Goal: Task Accomplishment & Management: Use online tool/utility

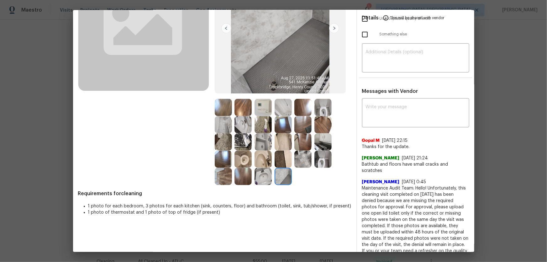
click at [279, 155] on img at bounding box center [282, 158] width 17 height 17
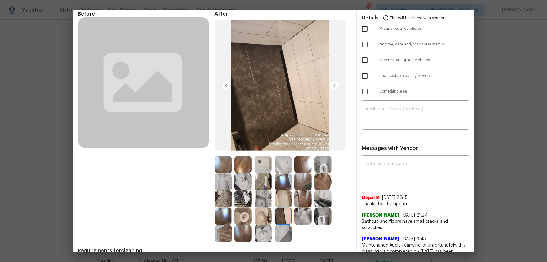
scroll to position [57, 0]
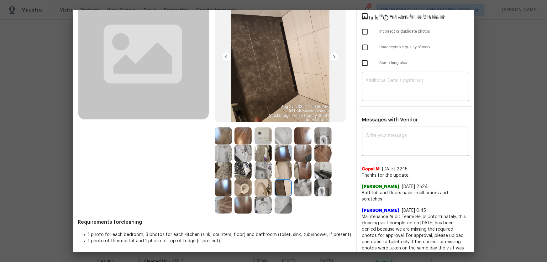
click at [303, 173] on img at bounding box center [302, 187] width 17 height 17
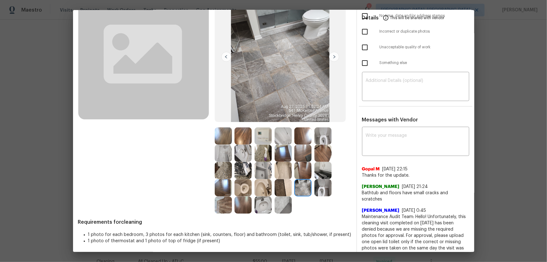
click at [323, 173] on img at bounding box center [322, 187] width 17 height 17
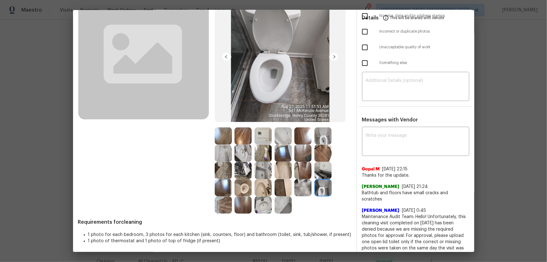
click at [320, 173] on img at bounding box center [322, 170] width 17 height 17
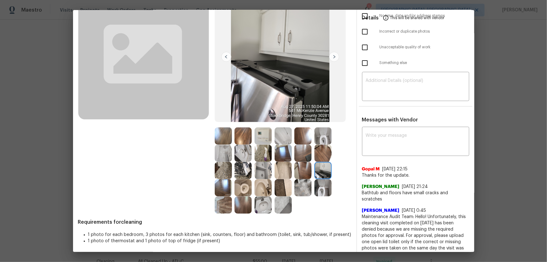
click at [263, 168] on img at bounding box center [262, 170] width 17 height 17
click at [239, 150] on img at bounding box center [242, 152] width 17 height 17
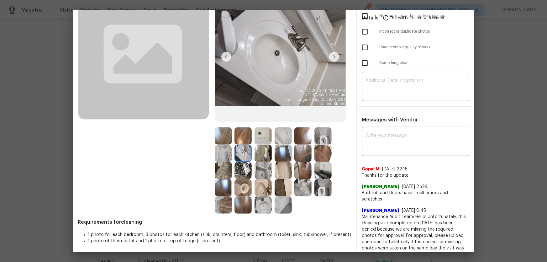
click at [222, 150] on img at bounding box center [223, 152] width 17 height 17
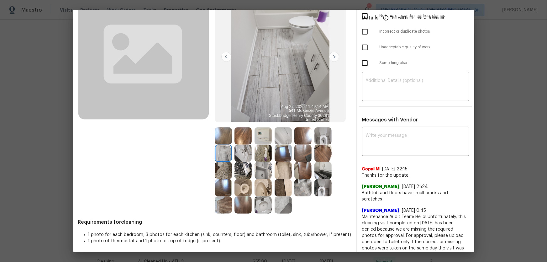
click at [240, 169] on img at bounding box center [242, 170] width 17 height 17
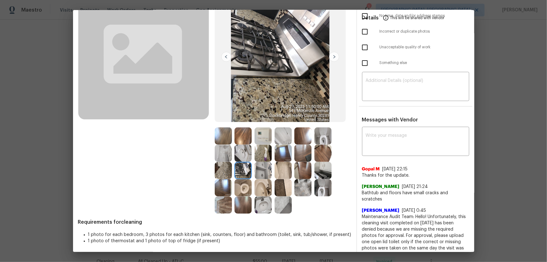
click at [223, 170] on img at bounding box center [223, 170] width 17 height 17
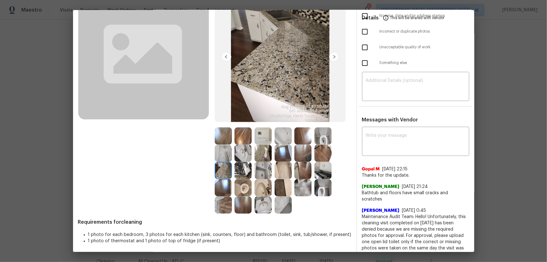
click at [227, 173] on img at bounding box center [223, 187] width 17 height 17
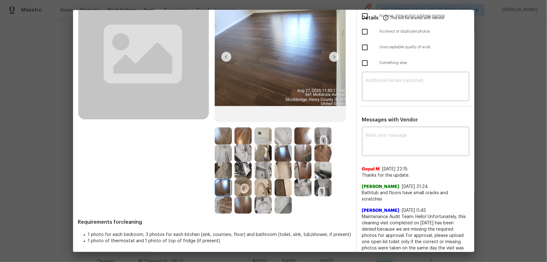
click at [245, 173] on img at bounding box center [242, 204] width 17 height 17
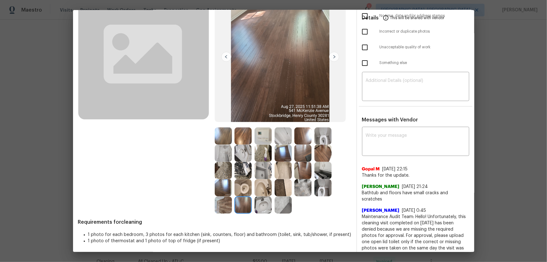
click at [263, 173] on img at bounding box center [262, 204] width 17 height 17
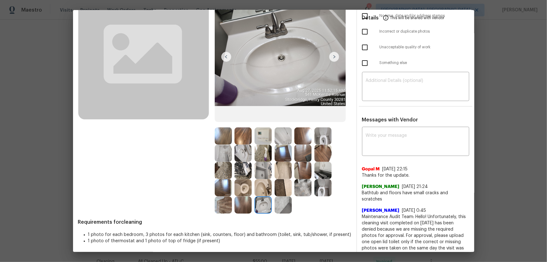
click at [262, 173] on img at bounding box center [262, 187] width 17 height 17
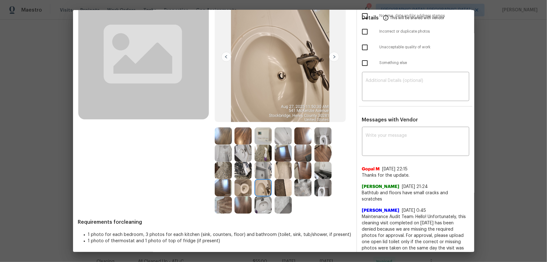
click at [260, 170] on img at bounding box center [262, 170] width 17 height 17
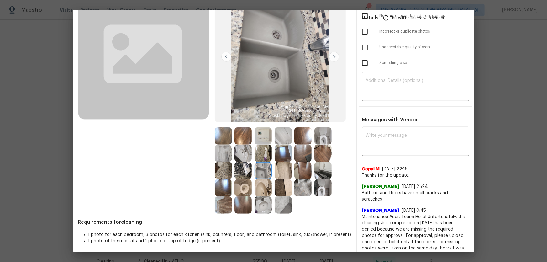
click at [258, 157] on img at bounding box center [262, 152] width 17 height 17
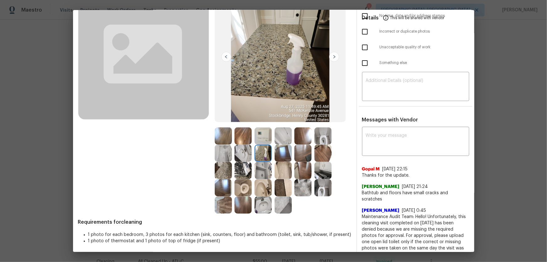
click at [257, 143] on img at bounding box center [262, 135] width 17 height 17
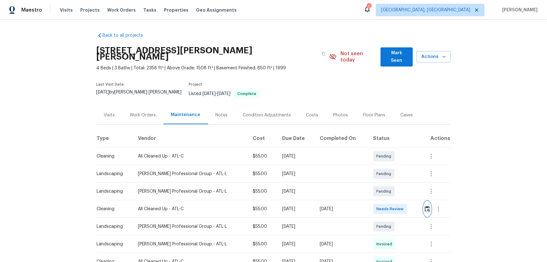
click at [389, 173] on img "button" at bounding box center [427, 209] width 5 height 6
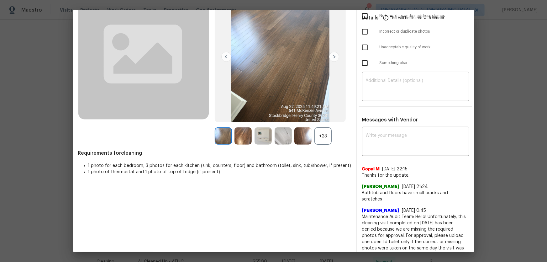
click at [319, 133] on div "+23" at bounding box center [322, 135] width 17 height 17
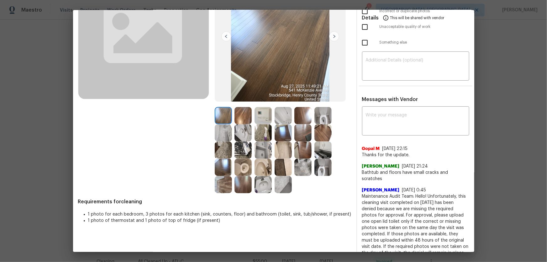
scroll to position [104, 0]
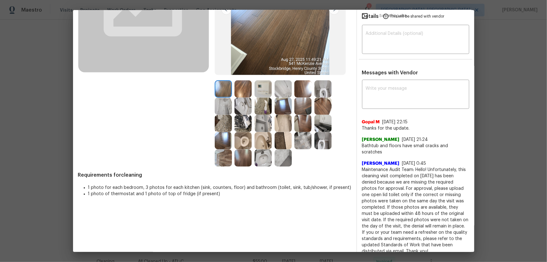
click at [282, 137] on img at bounding box center [282, 140] width 17 height 17
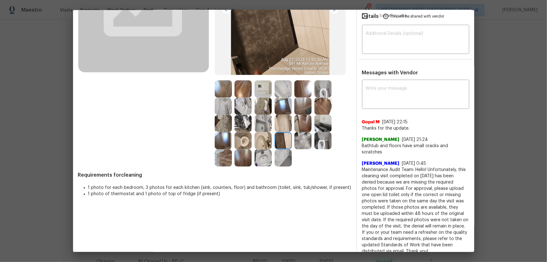
click at [279, 159] on img at bounding box center [282, 157] width 17 height 17
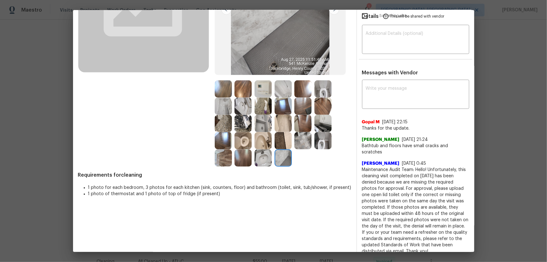
click at [262, 159] on img at bounding box center [262, 157] width 17 height 17
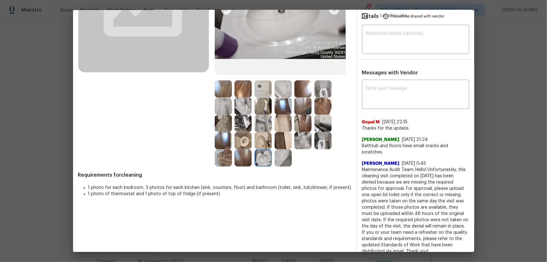
click at [261, 141] on img at bounding box center [262, 140] width 17 height 17
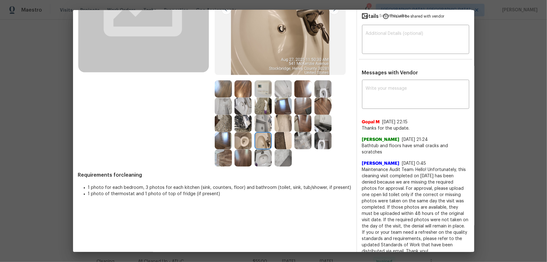
click at [261, 119] on img at bounding box center [262, 123] width 17 height 17
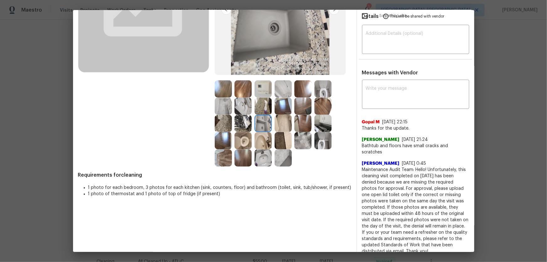
click at [232, 125] on div at bounding box center [225, 123] width 20 height 17
click at [235, 115] on div at bounding box center [244, 123] width 20 height 17
click at [238, 97] on img at bounding box center [242, 88] width 17 height 17
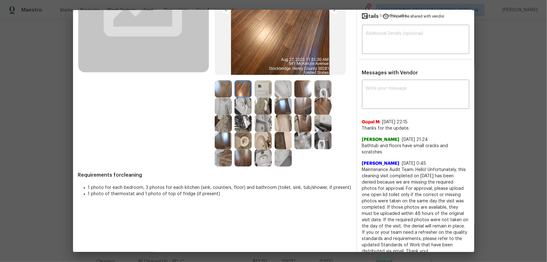
click at [254, 88] on img at bounding box center [262, 88] width 17 height 17
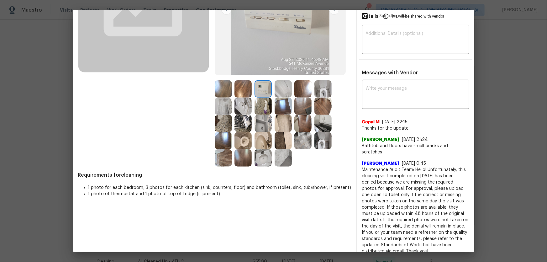
click at [274, 91] on img at bounding box center [282, 88] width 17 height 17
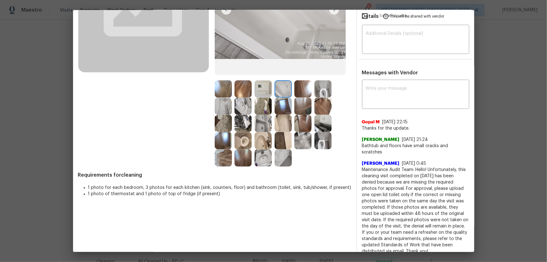
click at [302, 110] on img at bounding box center [302, 105] width 17 height 17
click at [304, 118] on img at bounding box center [302, 123] width 17 height 17
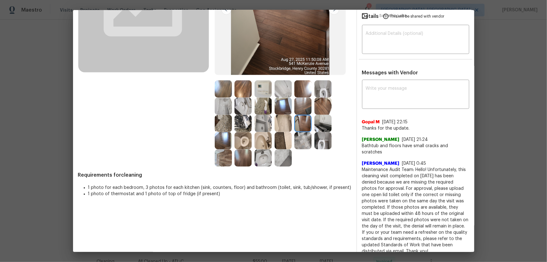
click at [323, 123] on img at bounding box center [322, 123] width 17 height 17
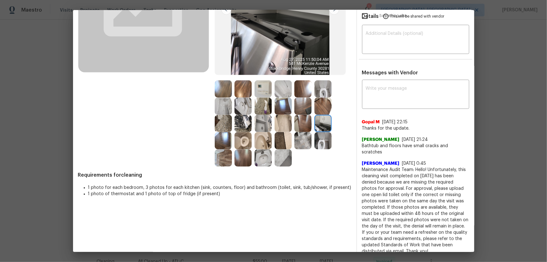
click at [319, 107] on img at bounding box center [322, 105] width 17 height 17
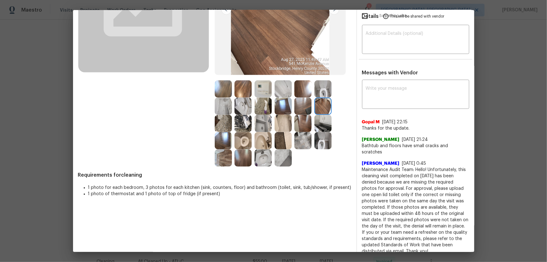
click at [321, 93] on img at bounding box center [322, 88] width 17 height 17
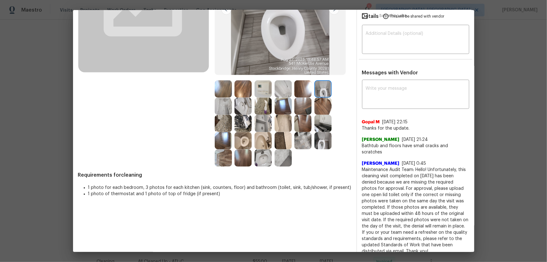
click at [317, 128] on img at bounding box center [322, 123] width 17 height 17
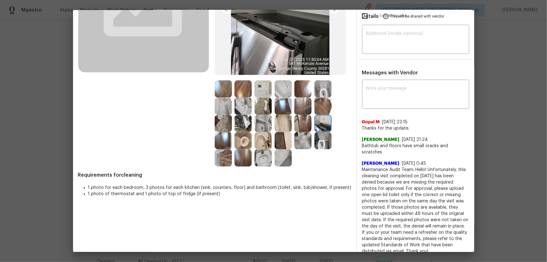
click at [288, 161] on img at bounding box center [282, 157] width 17 height 17
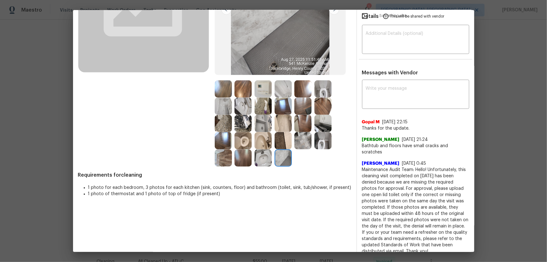
click at [283, 141] on img at bounding box center [282, 140] width 17 height 17
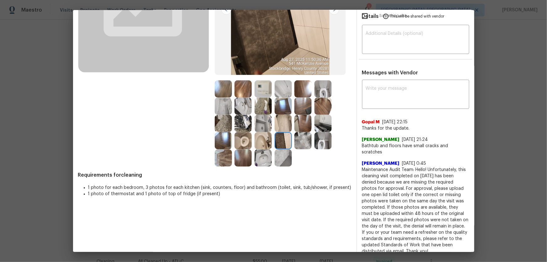
click at [254, 143] on img at bounding box center [262, 140] width 17 height 17
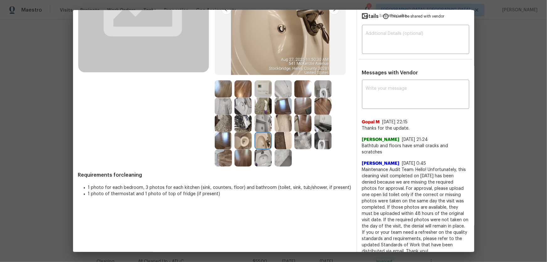
click at [261, 155] on img at bounding box center [262, 157] width 17 height 17
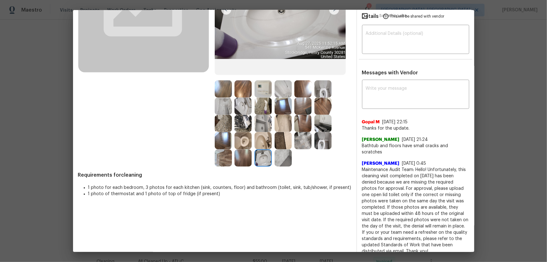
click at [257, 122] on img at bounding box center [262, 123] width 17 height 17
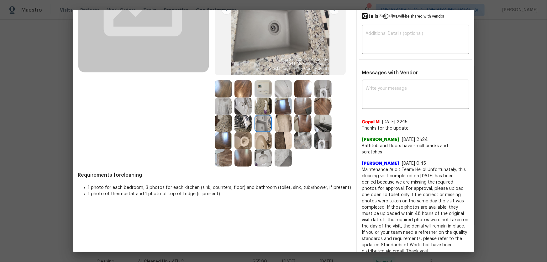
click at [244, 120] on img at bounding box center [242, 123] width 17 height 17
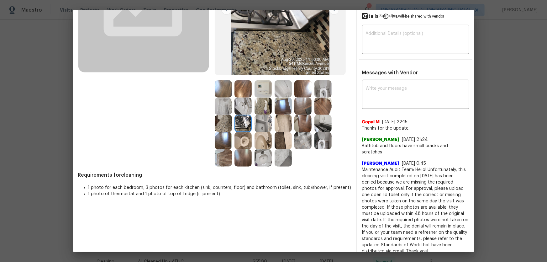
click at [243, 139] on img at bounding box center [242, 140] width 17 height 17
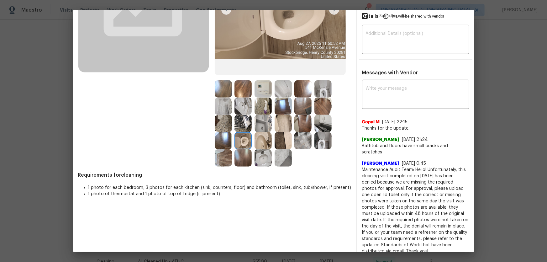
click at [240, 157] on img at bounding box center [242, 157] width 17 height 17
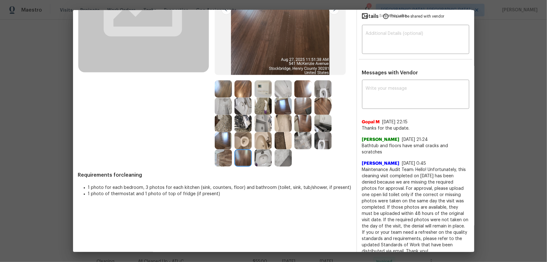
click at [224, 159] on img at bounding box center [223, 157] width 17 height 17
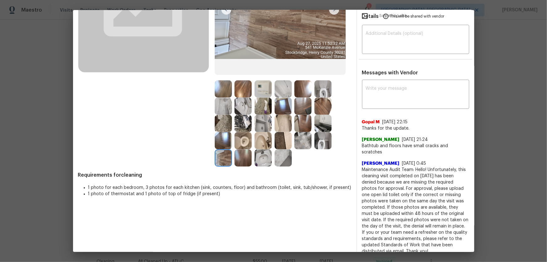
click at [258, 163] on img at bounding box center [262, 157] width 17 height 17
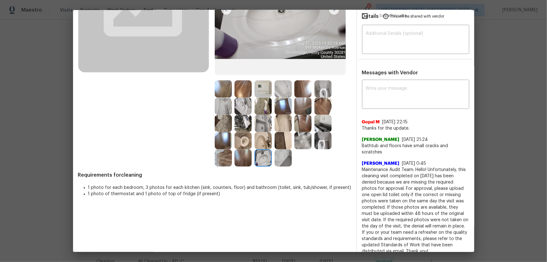
click at [265, 117] on img at bounding box center [262, 123] width 17 height 17
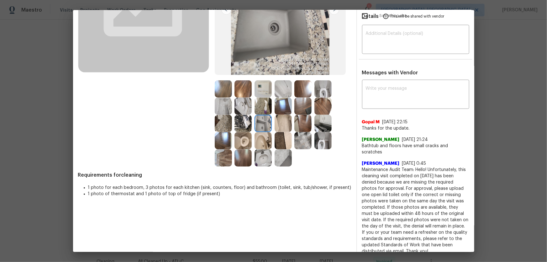
click at [241, 102] on img at bounding box center [242, 105] width 17 height 17
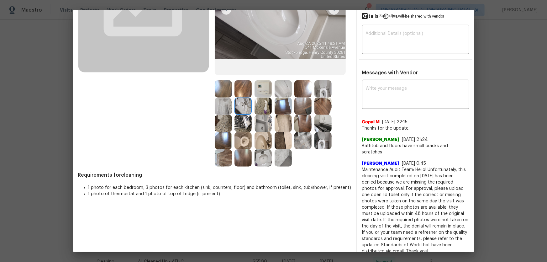
click at [241, 83] on img at bounding box center [242, 88] width 17 height 17
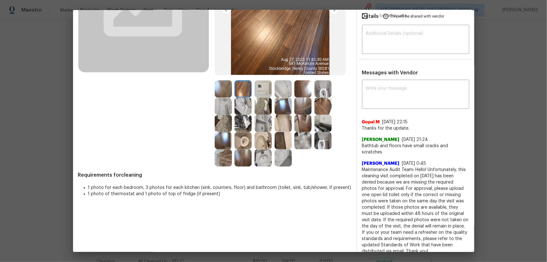
click at [257, 87] on img at bounding box center [262, 88] width 17 height 17
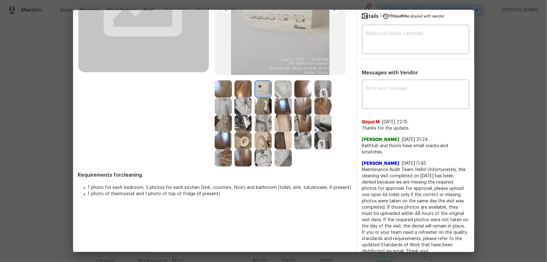
click at [281, 92] on img at bounding box center [282, 88] width 17 height 17
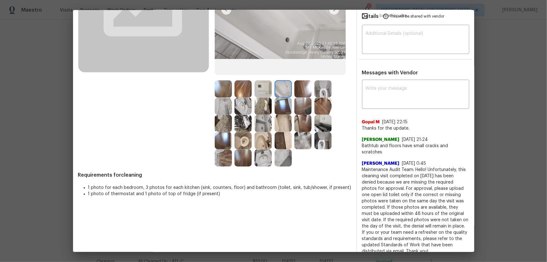
click at [286, 154] on img at bounding box center [282, 157] width 17 height 17
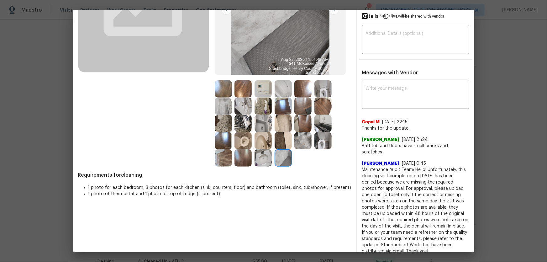
click at [279, 139] on img at bounding box center [282, 140] width 17 height 17
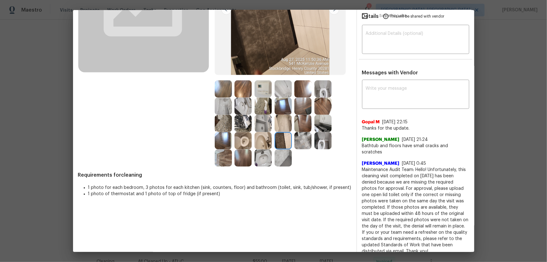
click at [262, 137] on img at bounding box center [262, 140] width 17 height 17
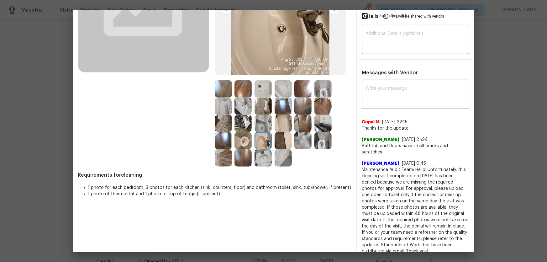
click at [258, 120] on img at bounding box center [262, 123] width 17 height 17
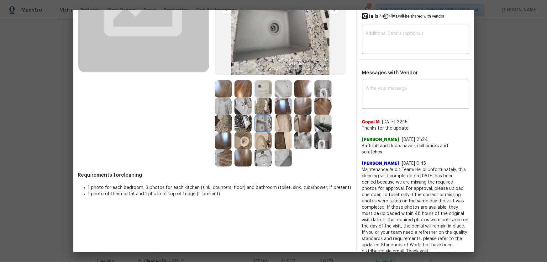
click at [272, 122] on div at bounding box center [264, 123] width 20 height 17
click at [309, 120] on img at bounding box center [302, 123] width 17 height 17
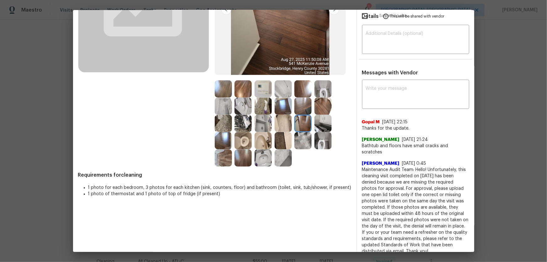
click at [319, 121] on img at bounding box center [322, 123] width 17 height 17
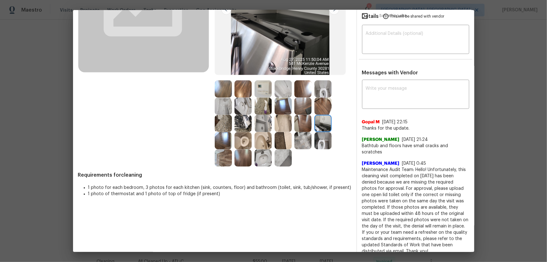
click at [324, 106] on img at bounding box center [322, 105] width 17 height 17
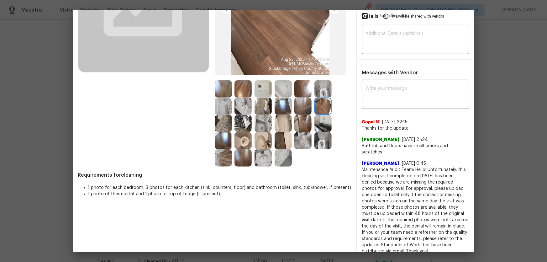
click at [320, 96] on img at bounding box center [322, 88] width 17 height 17
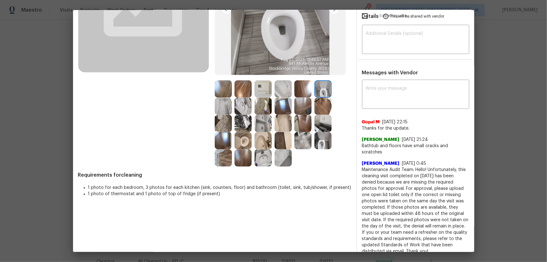
click at [302, 91] on img at bounding box center [302, 88] width 17 height 17
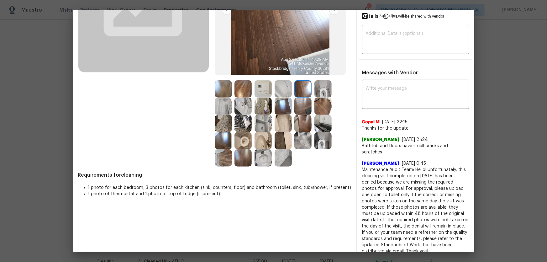
click at [281, 88] on img at bounding box center [282, 88] width 17 height 17
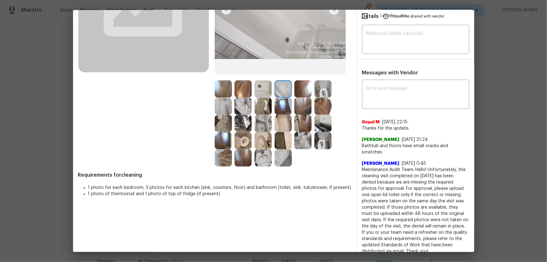
click at [279, 100] on img at bounding box center [282, 105] width 17 height 17
click at [261, 100] on img at bounding box center [262, 105] width 17 height 17
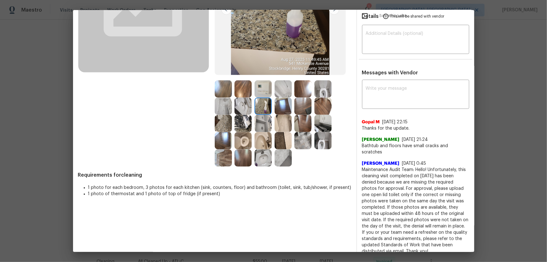
click at [261, 113] on img at bounding box center [262, 105] width 17 height 17
click at [235, 153] on img at bounding box center [242, 157] width 17 height 17
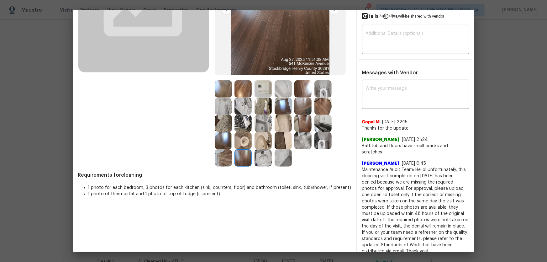
click at [220, 154] on img at bounding box center [223, 157] width 17 height 17
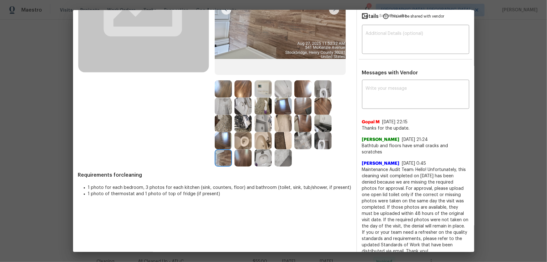
click at [238, 141] on img at bounding box center [242, 140] width 17 height 17
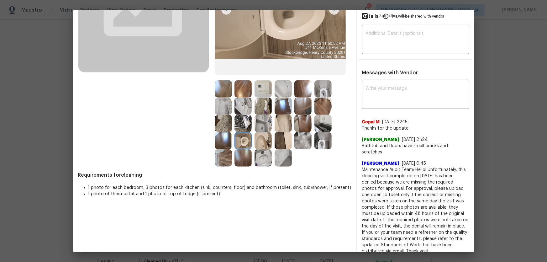
click at [223, 139] on img at bounding box center [223, 140] width 17 height 17
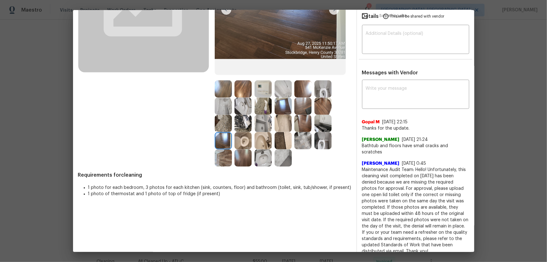
click at [221, 124] on img at bounding box center [223, 123] width 17 height 17
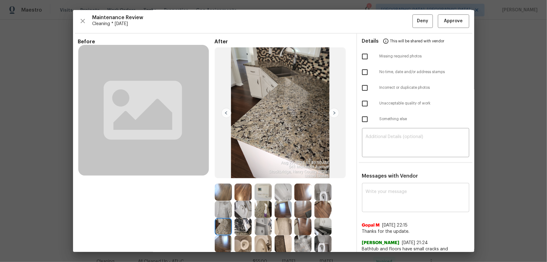
scroll to position [0, 0]
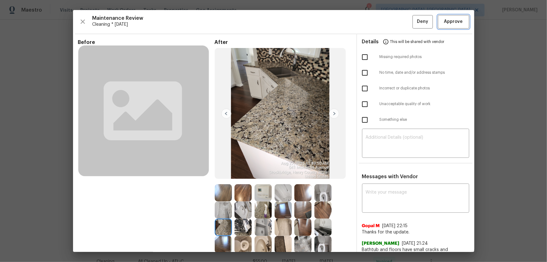
click at [389, 23] on span "Approve" at bounding box center [453, 22] width 21 height 8
